Goal: Task Accomplishment & Management: Complete application form

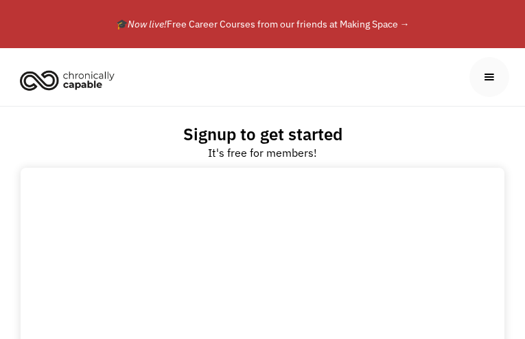
type input "yJjfdyTJKuwTnl"
type input "HcHPqWra"
type input "sovihavez68@gmail.com"
select select "Word of Mouth"
